Goal: Information Seeking & Learning: Learn about a topic

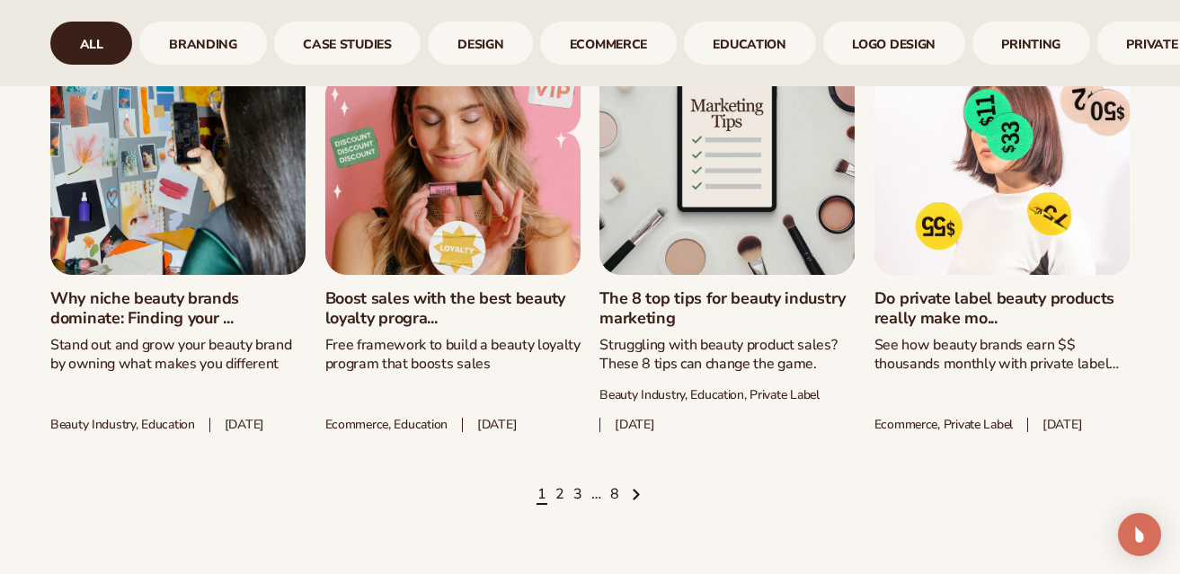
scroll to position [2328, 0]
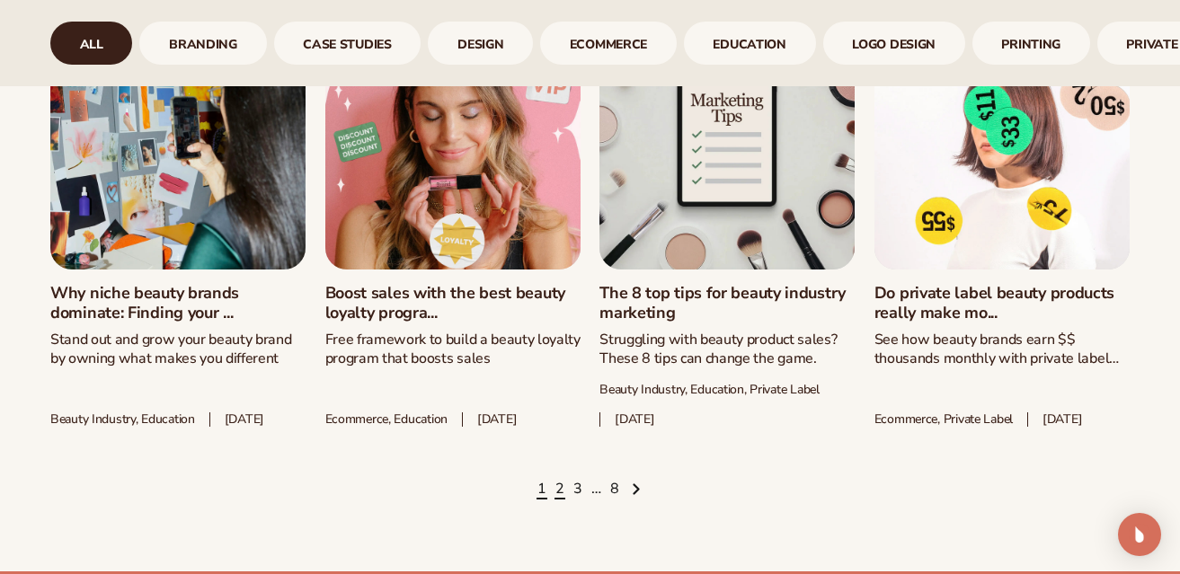
click at [557, 492] on link "2" at bounding box center [559, 490] width 9 height 20
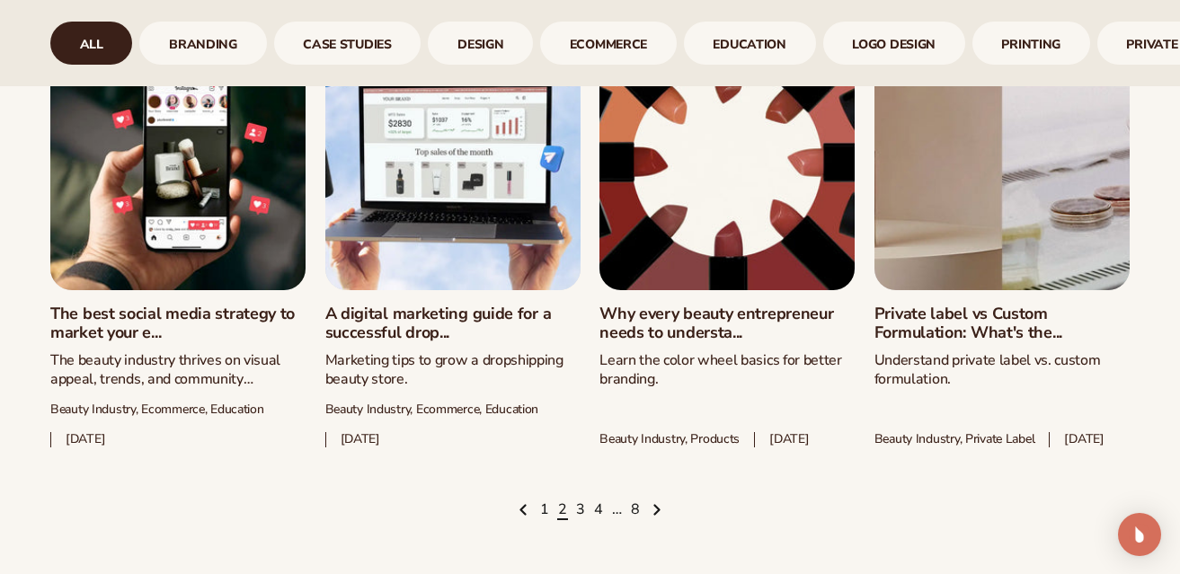
scroll to position [2375, 0]
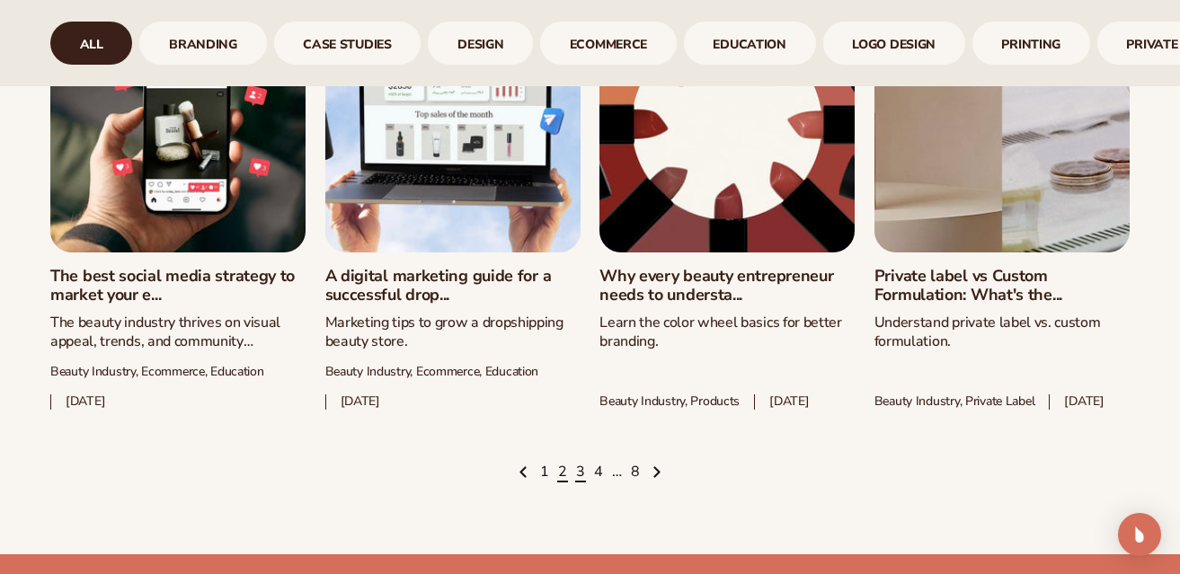
click at [578, 483] on link "3" at bounding box center [580, 473] width 9 height 20
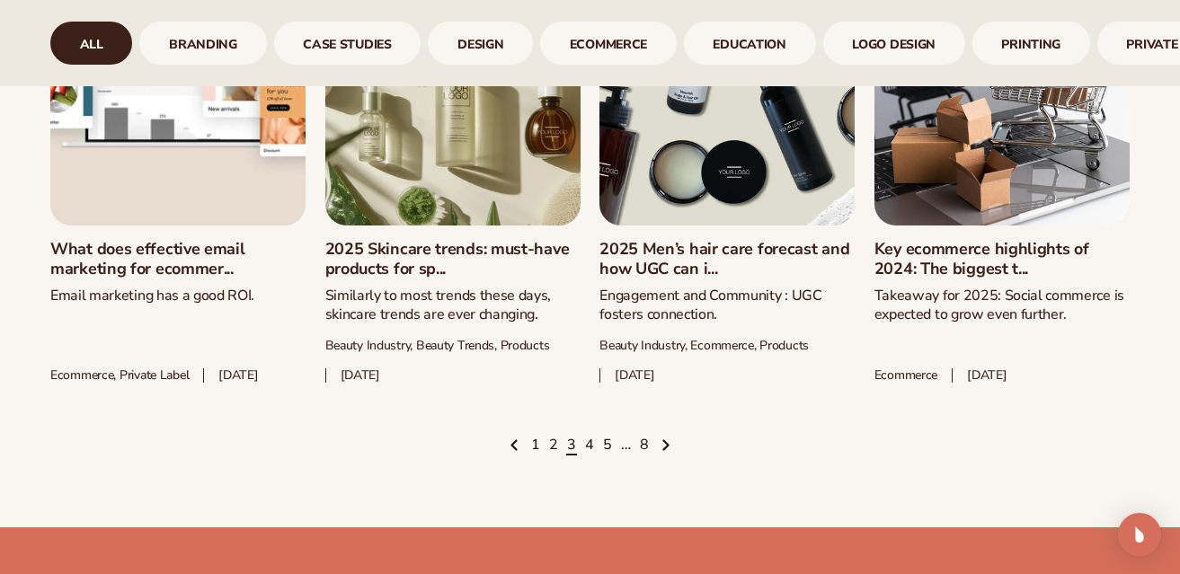
scroll to position [2401, 0]
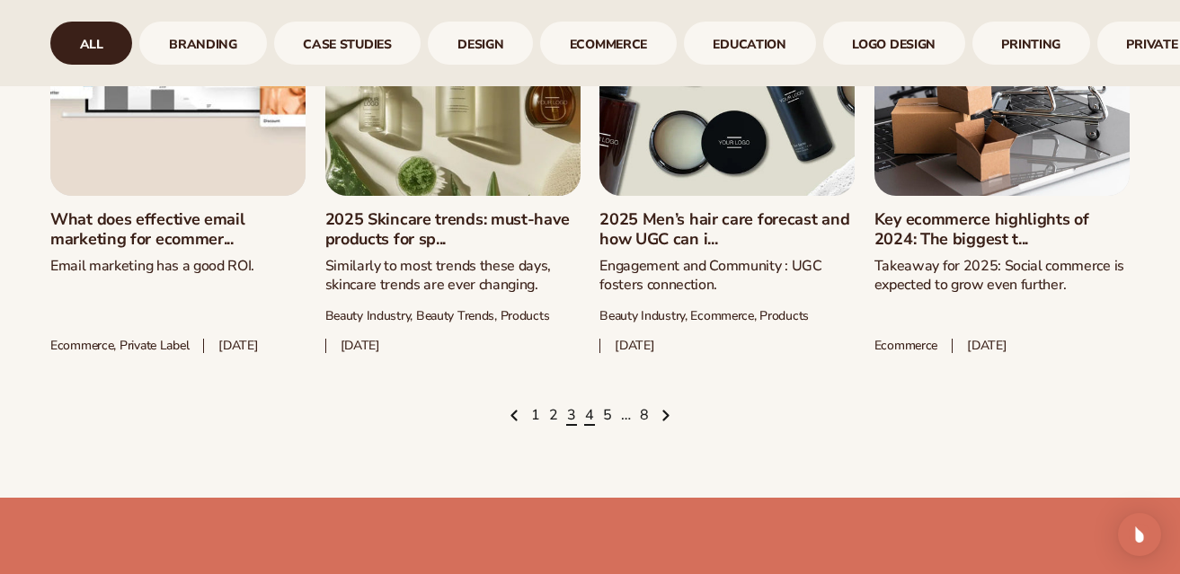
click at [589, 426] on link "4" at bounding box center [589, 416] width 9 height 20
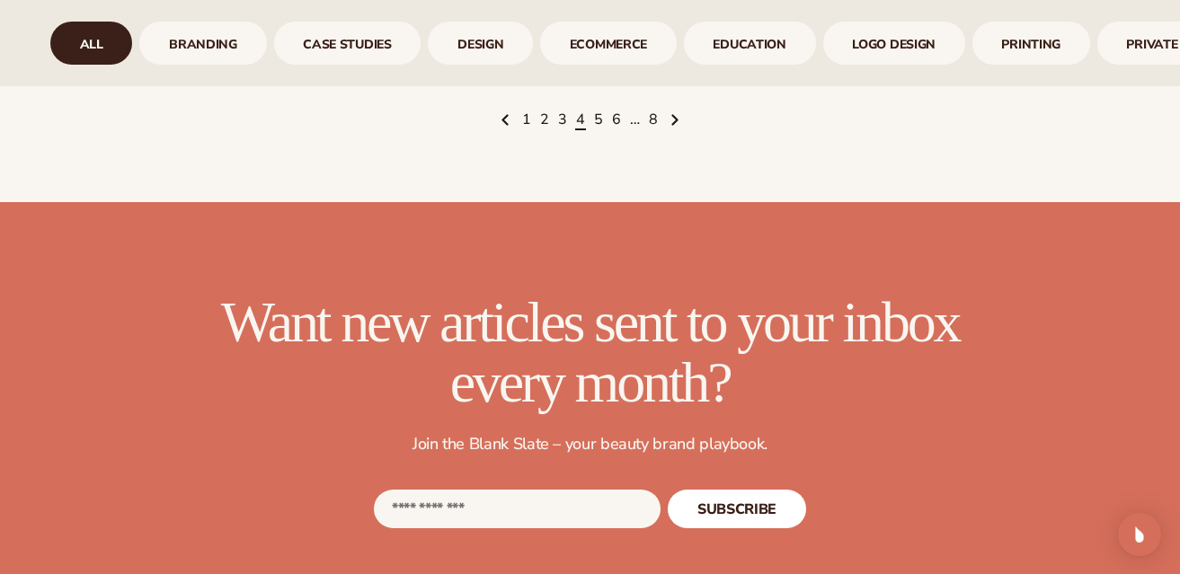
scroll to position [2447, 0]
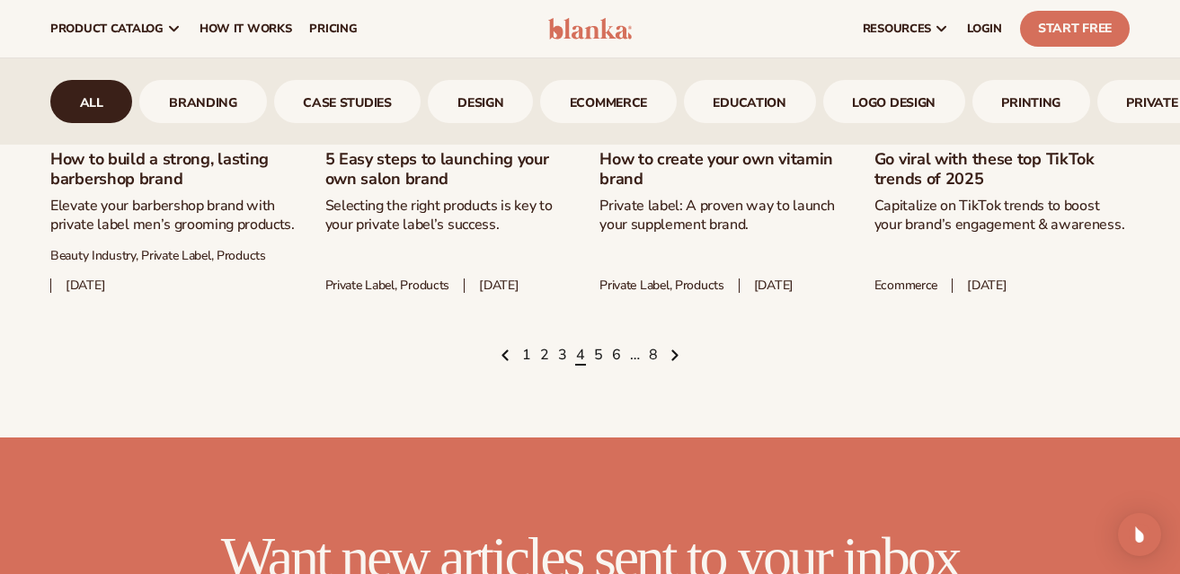
click at [602, 366] on ul "1 2 3 4 5 6 … 8" at bounding box center [589, 356] width 1079 height 20
click at [597, 366] on link "5" at bounding box center [598, 356] width 9 height 20
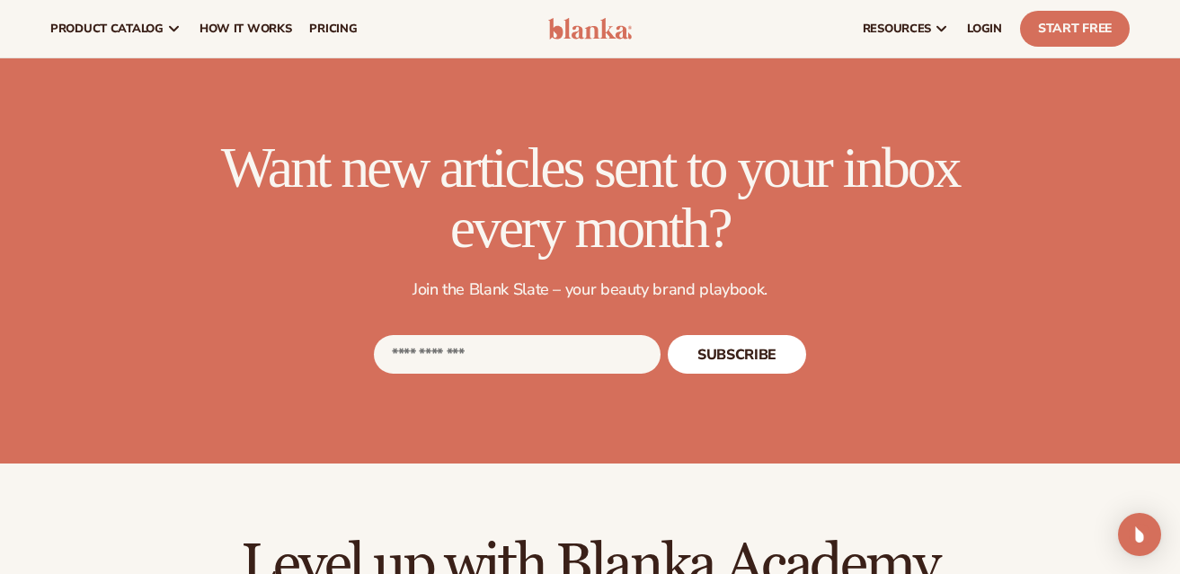
scroll to position [2639, 0]
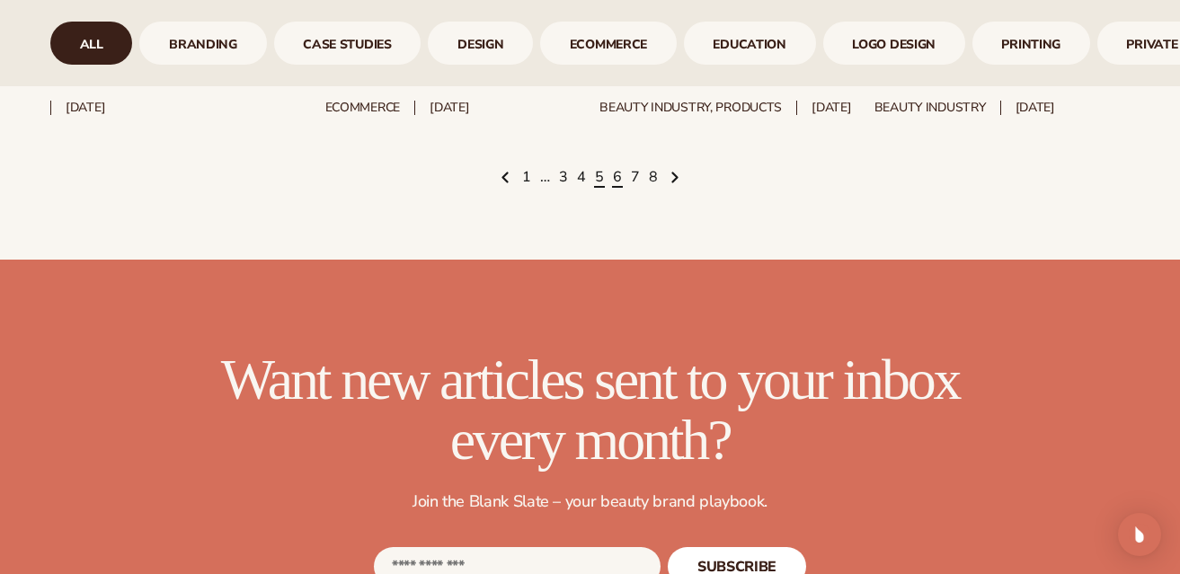
click at [617, 188] on link "6" at bounding box center [617, 178] width 9 height 20
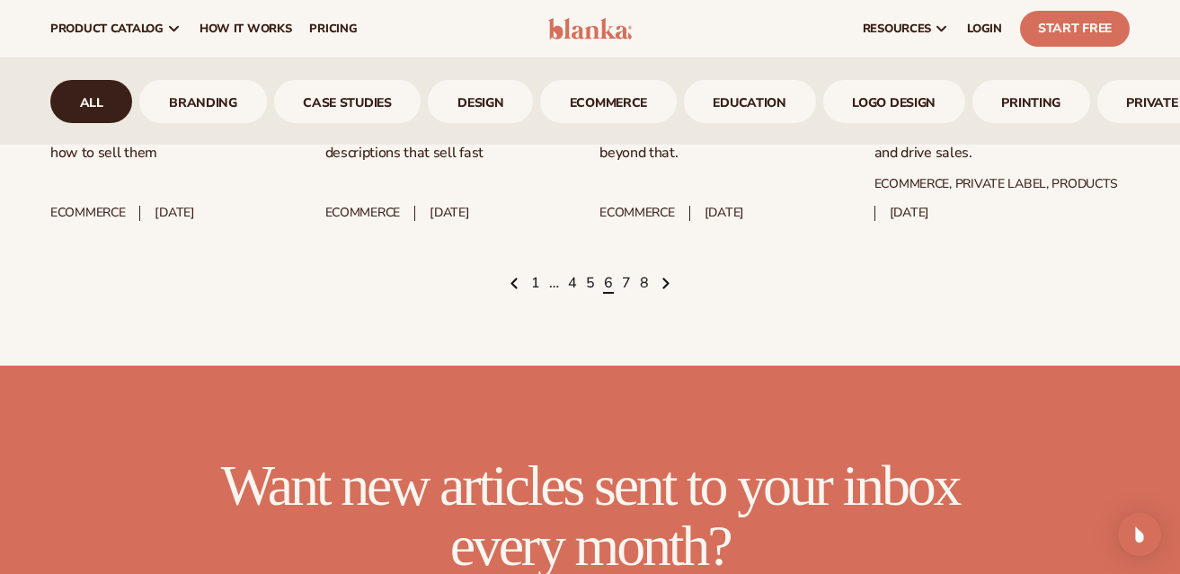
scroll to position [2507, 0]
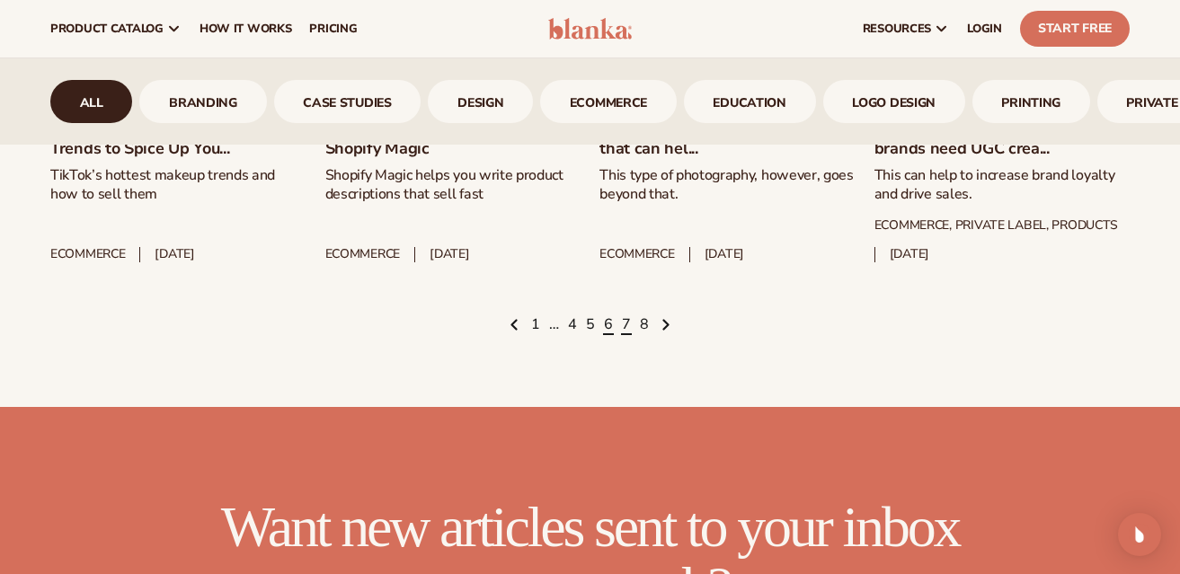
click at [623, 335] on link "7" at bounding box center [626, 325] width 9 height 20
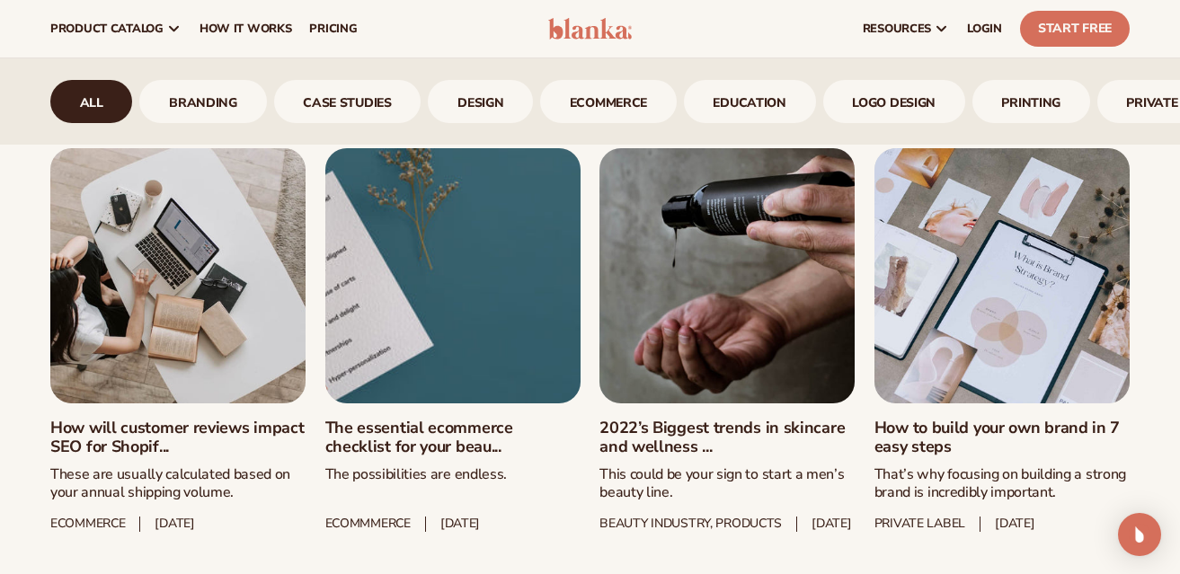
scroll to position [832, 0]
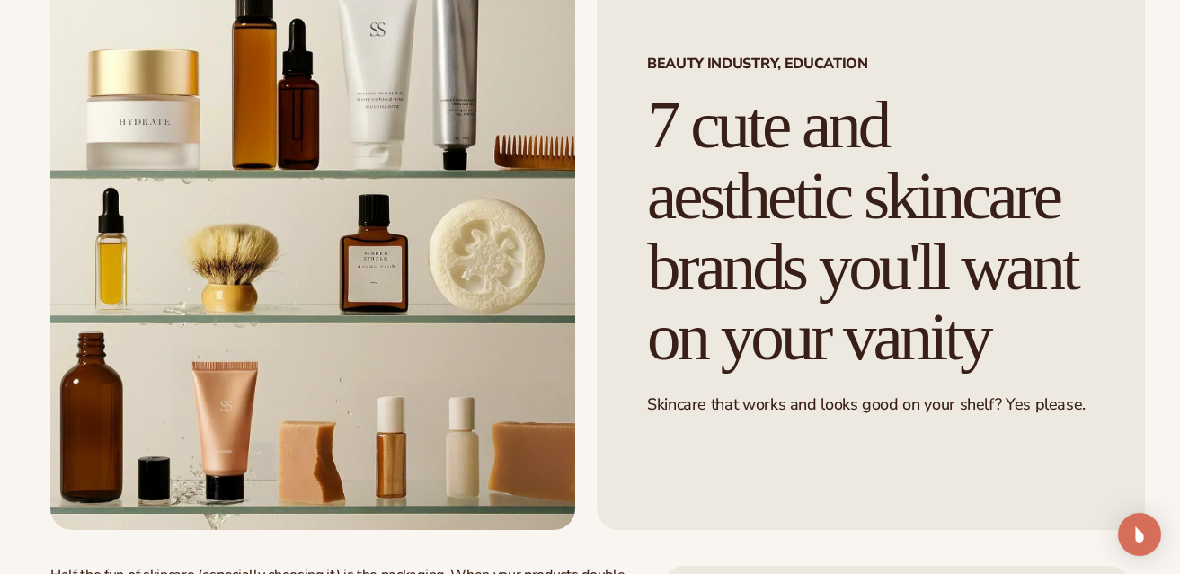
scroll to position [161, 0]
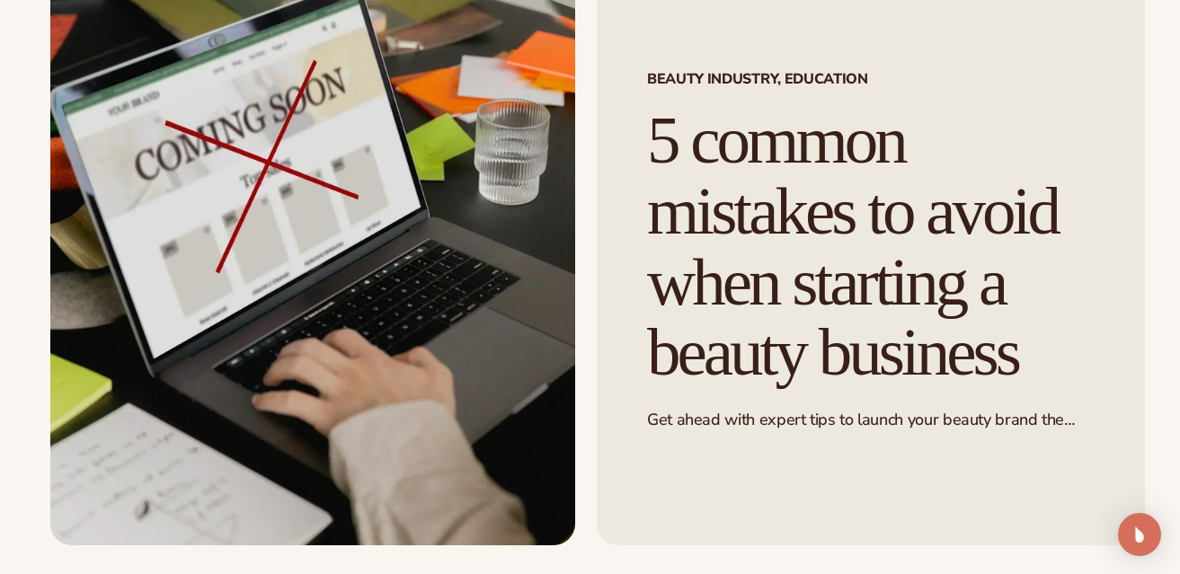
scroll to position [145, 0]
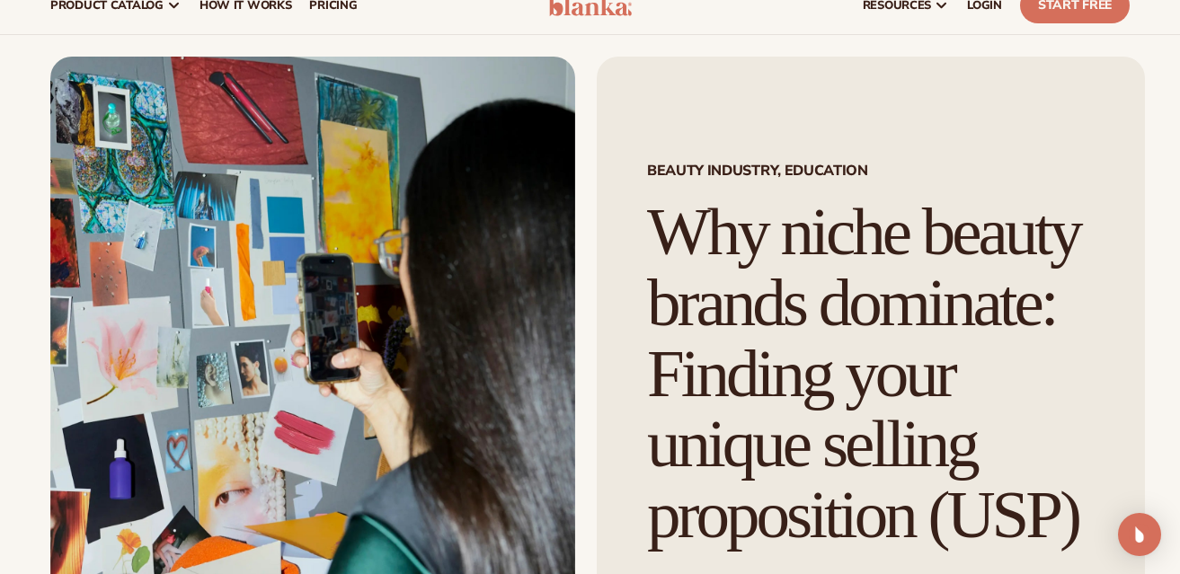
scroll to position [77, 0]
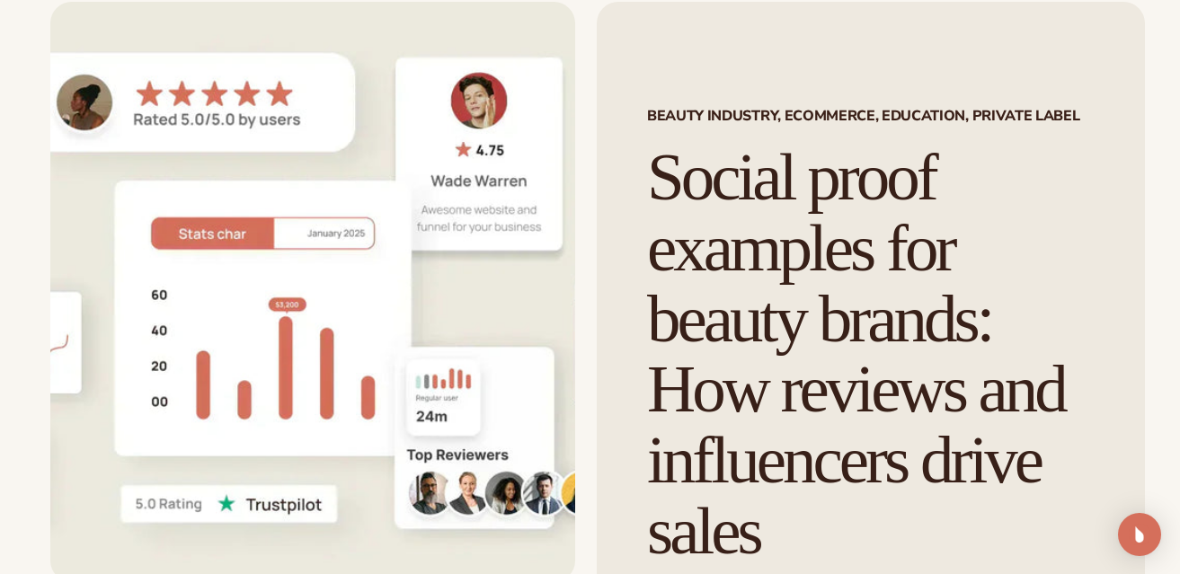
scroll to position [109, 0]
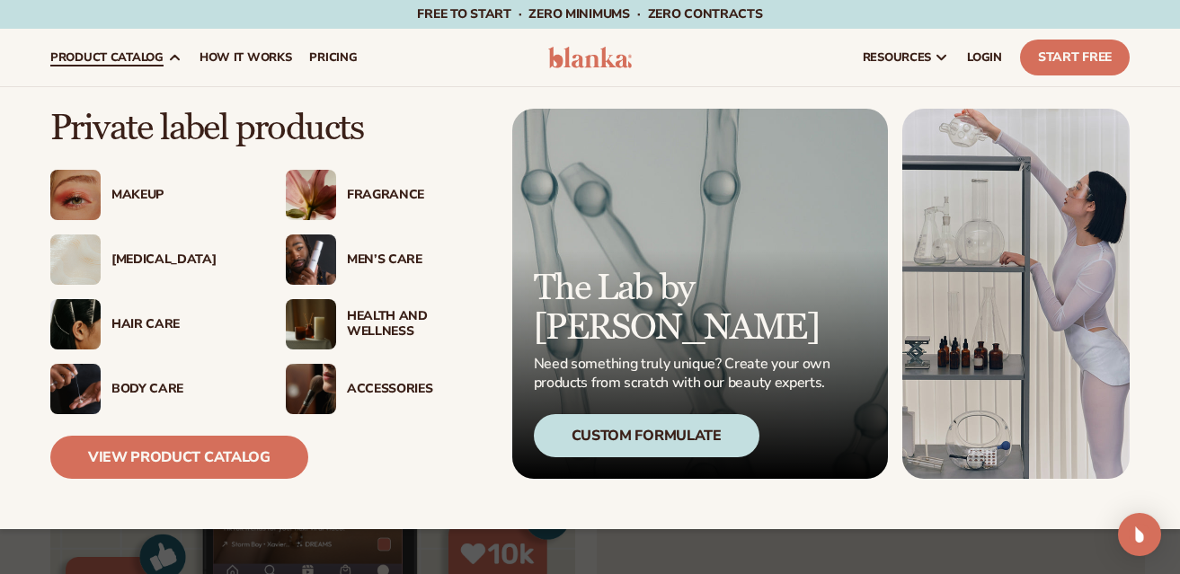
click at [70, 60] on span "product catalog" at bounding box center [106, 57] width 113 height 14
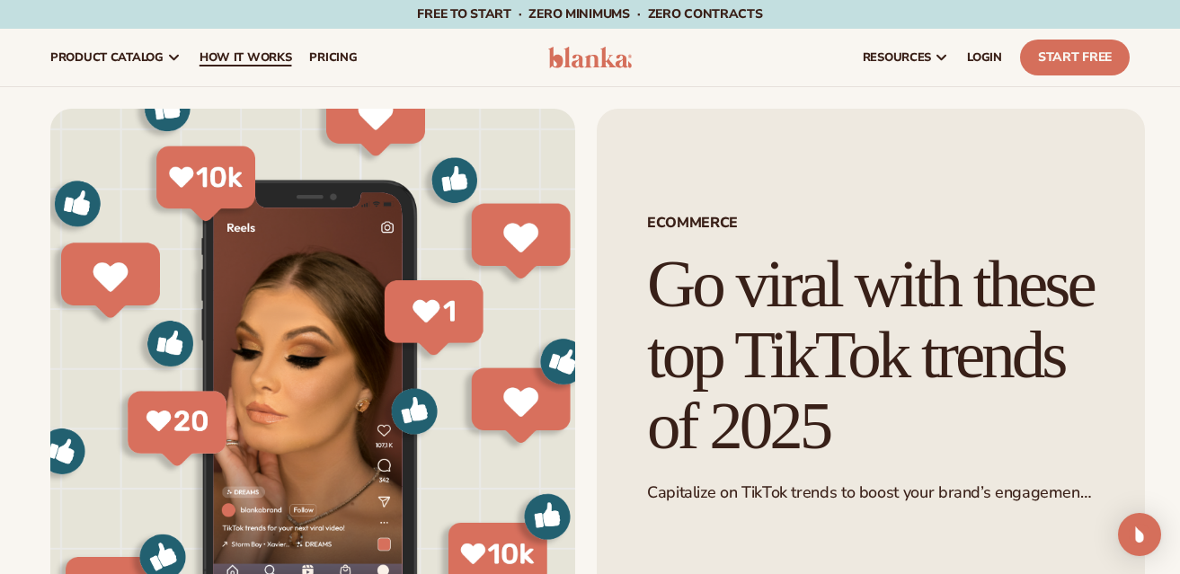
click at [247, 50] on span "How It Works" at bounding box center [246, 57] width 93 height 14
